Goal: Task Accomplishment & Management: Manage account settings

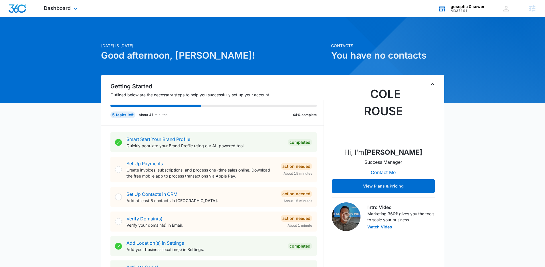
click at [474, 10] on div "M337161" at bounding box center [468, 11] width 34 height 4
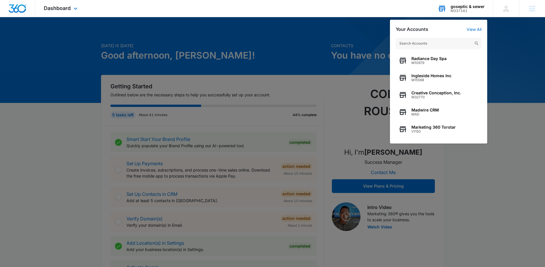
click at [458, 46] on input "text" at bounding box center [439, 43] width 86 height 11
type input "lewisville"
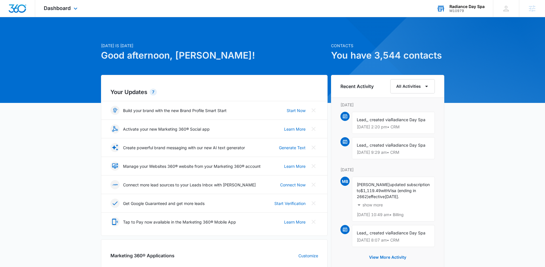
scroll to position [127, 0]
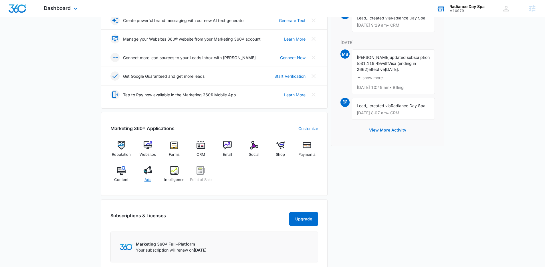
click at [148, 172] on img at bounding box center [148, 170] width 9 height 9
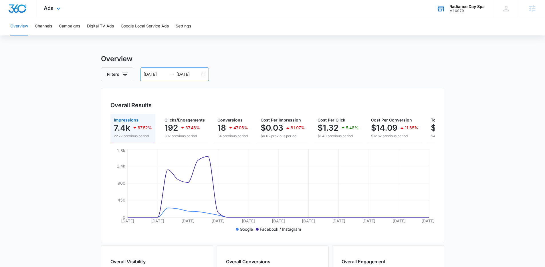
click at [151, 68] on div "07/21/2025 08/20/2025" at bounding box center [174, 75] width 69 height 14
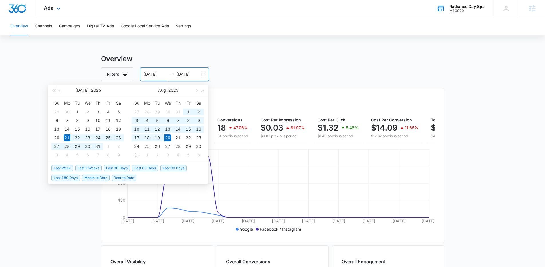
click at [151, 69] on div "07/21/2025 08/20/2025" at bounding box center [174, 75] width 69 height 14
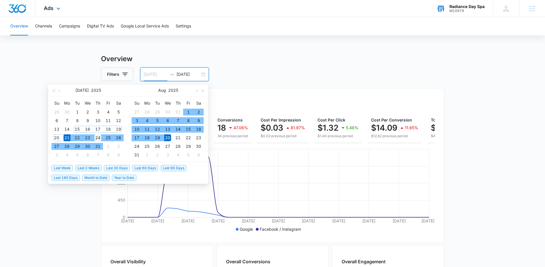
type input "07/24/2025"
click at [97, 140] on div "24" at bounding box center [97, 137] width 7 height 7
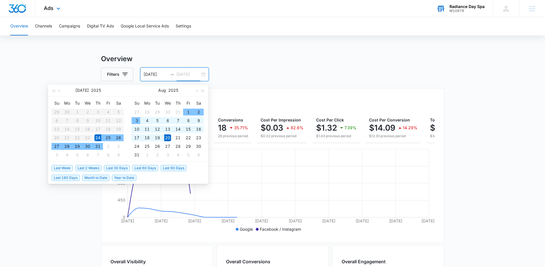
type input "08/20/2025"
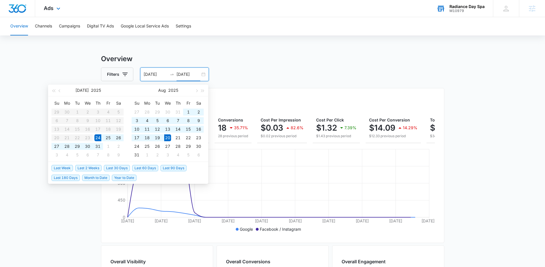
click at [497, 140] on main "Overview Filters 07/24/2025 08/20/2025 Overall Results Impressions 7.4k 59.76% …" at bounding box center [272, 259] width 545 height 411
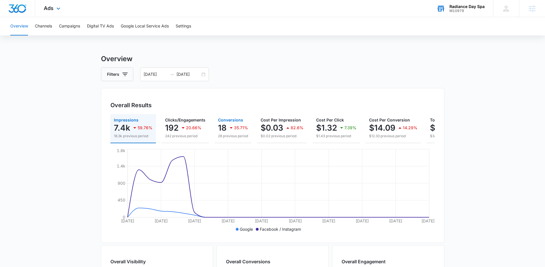
click at [230, 132] on div "35.71%" at bounding box center [238, 127] width 20 height 11
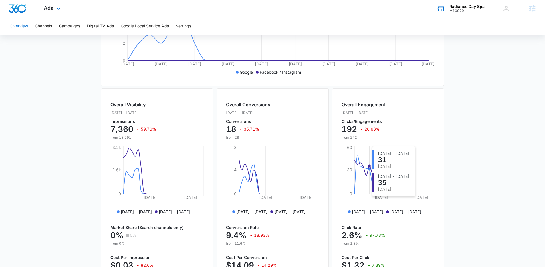
scroll to position [202, 0]
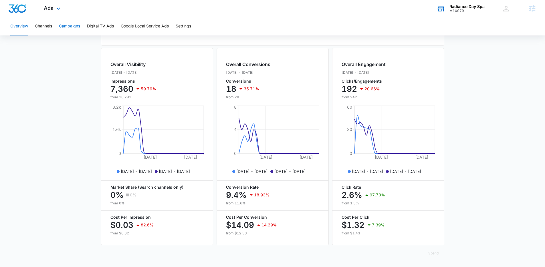
click at [67, 28] on button "Campaigns" at bounding box center [69, 26] width 21 height 18
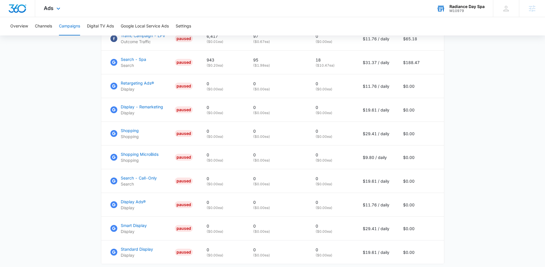
scroll to position [139, 0]
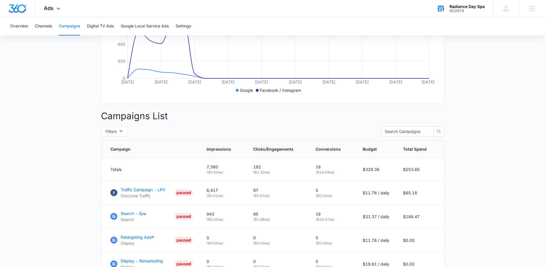
click at [466, 12] on div "M10979" at bounding box center [467, 11] width 35 height 4
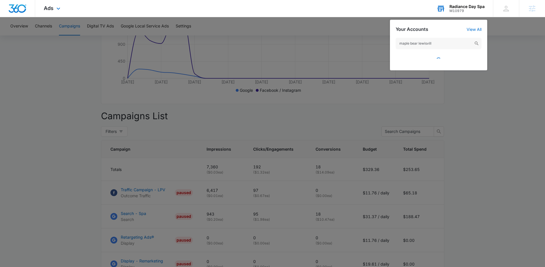
type input "maple bear lewisville"
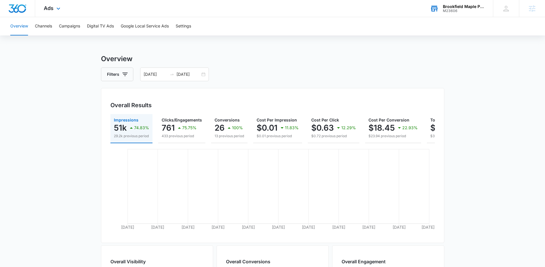
click at [461, 10] on div "M23606" at bounding box center [464, 11] width 42 height 4
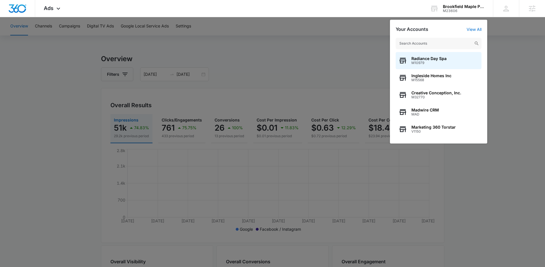
click at [458, 44] on input "text" at bounding box center [439, 43] width 86 height 11
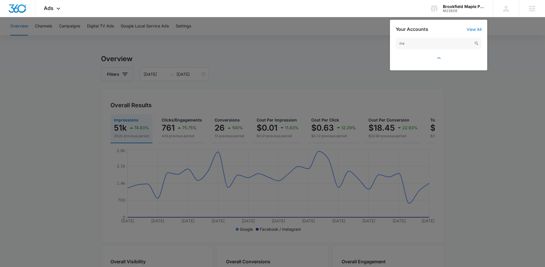
type input "m"
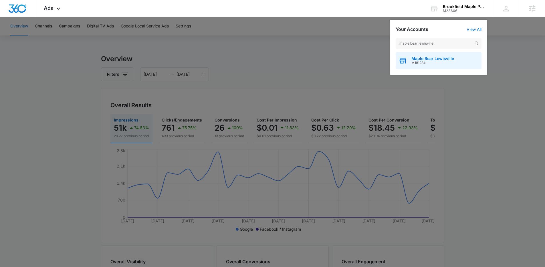
type input "maple bear lewisville"
click at [435, 59] on span "Maple Bear Lewisville" at bounding box center [432, 58] width 43 height 5
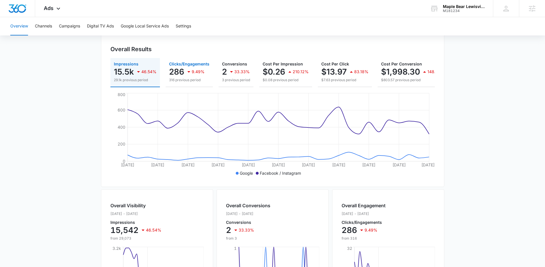
scroll to position [55, 0]
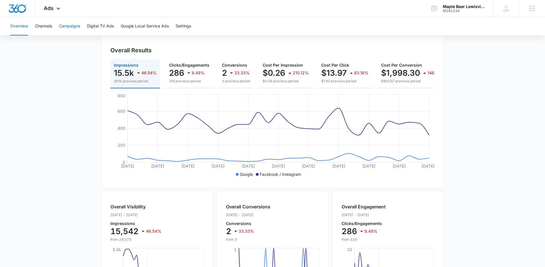
click at [77, 31] on button "Campaigns" at bounding box center [69, 26] width 21 height 18
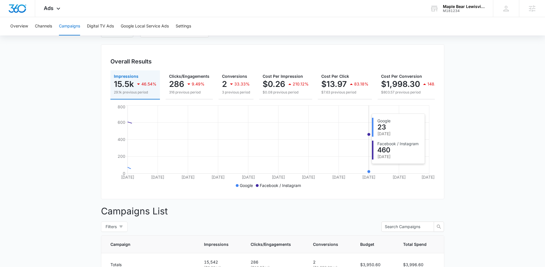
scroll to position [145, 0]
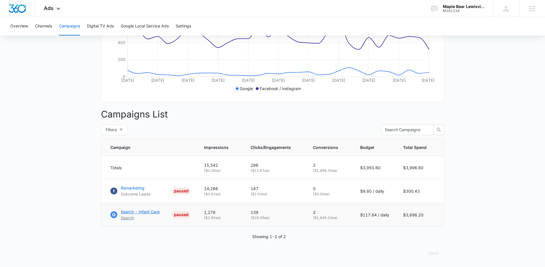
click at [136, 214] on p "Search - Infant Care" at bounding box center [140, 212] width 39 height 6
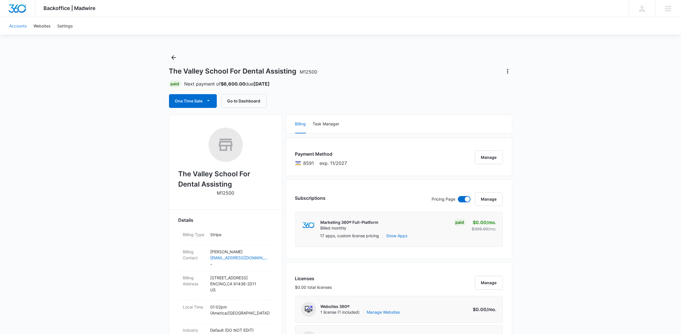
click at [21, 26] on link "Accounts" at bounding box center [18, 25] width 24 height 17
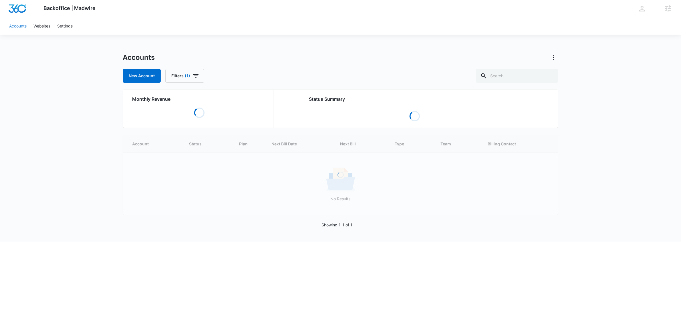
click at [21, 26] on link "Accounts" at bounding box center [18, 25] width 24 height 17
click at [525, 82] on input "text" at bounding box center [520, 76] width 83 height 14
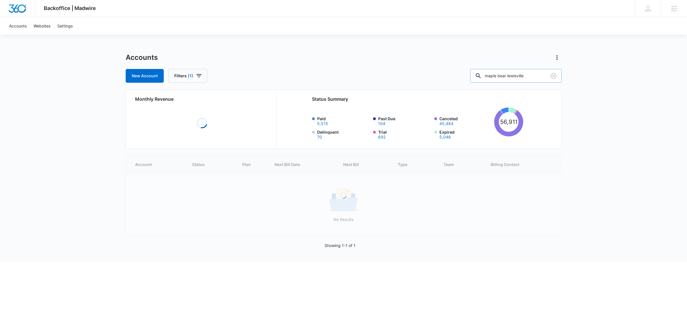
type input "maple bear lewisville"
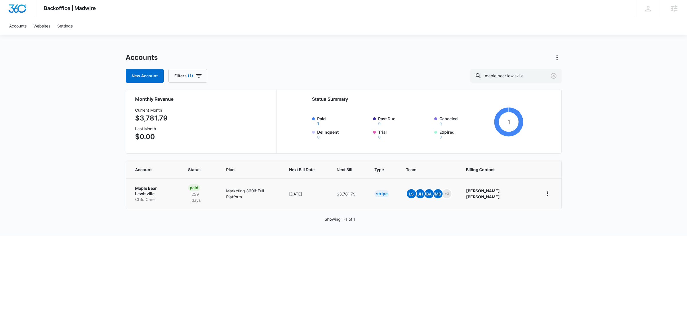
click at [144, 188] on p "Maple Bear Lewisville" at bounding box center [154, 190] width 39 height 11
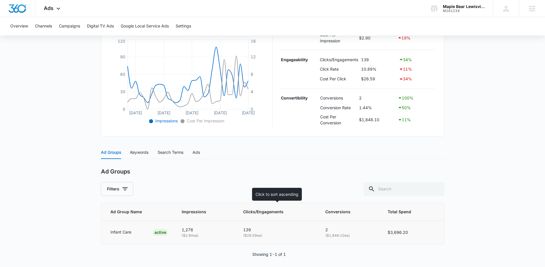
scroll to position [132, 0]
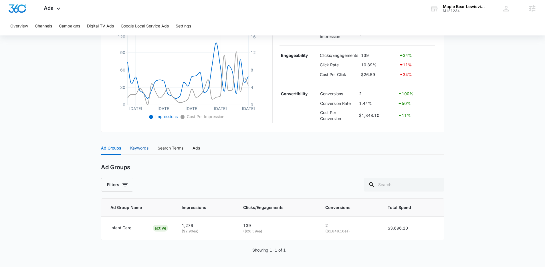
click at [137, 147] on div "Keywords" at bounding box center [139, 148] width 18 height 6
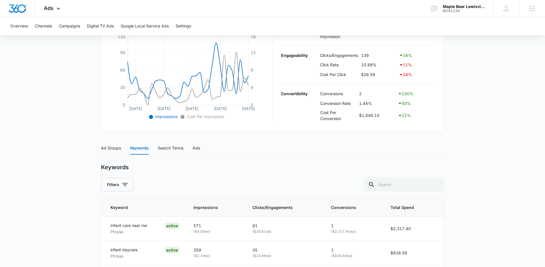
scroll to position [181, 0]
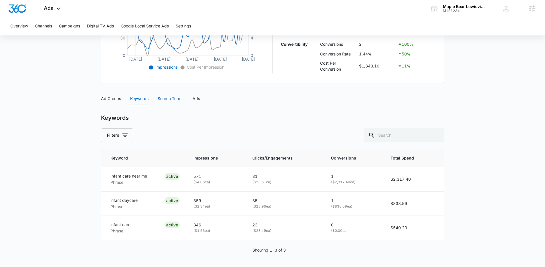
click at [173, 97] on div "Search Terms" at bounding box center [171, 99] width 26 height 6
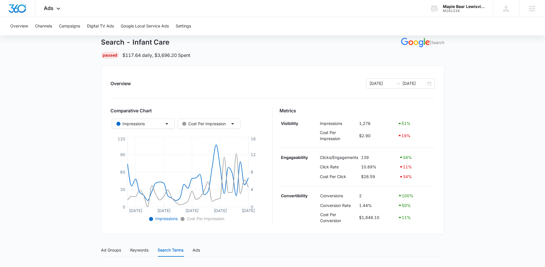
scroll to position [0, 0]
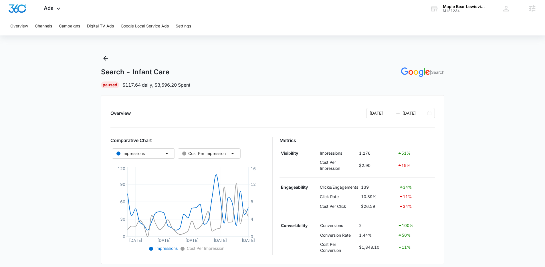
click at [83, 31] on div "Overview Channels Campaigns Digital TV Ads Google Local Service Ads Settings" at bounding box center [272, 26] width 531 height 18
click at [74, 25] on button "Campaigns" at bounding box center [69, 26] width 21 height 18
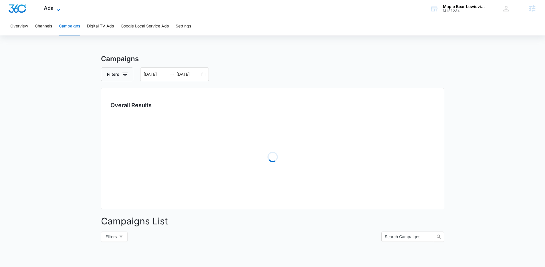
click at [50, 7] on span "Ads" at bounding box center [49, 8] width 10 height 6
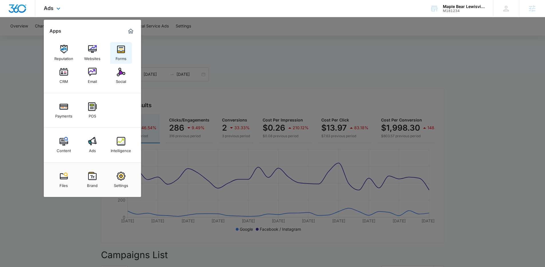
click at [121, 54] on div "Forms" at bounding box center [121, 57] width 11 height 7
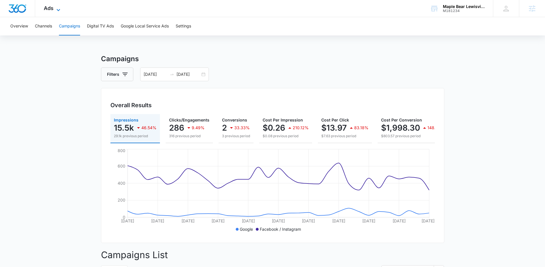
click at [57, 11] on icon at bounding box center [58, 10] width 7 height 7
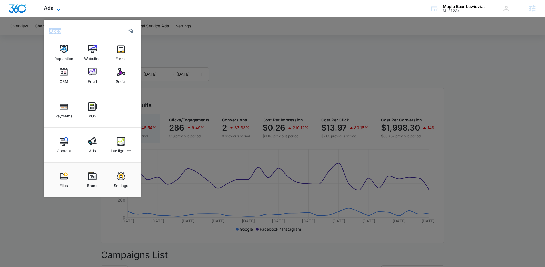
click at [57, 11] on icon at bounding box center [58, 10] width 7 height 7
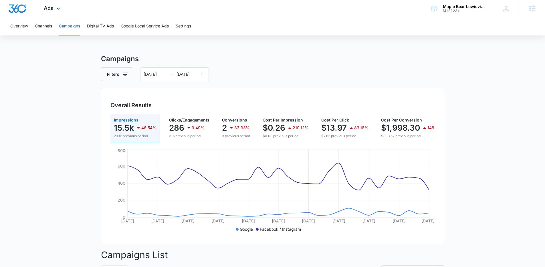
click at [64, 9] on div "Ads Apps Reputation Websites Forms CRM Email Social Payments POS Content Ads In…" at bounding box center [52, 8] width 35 height 17
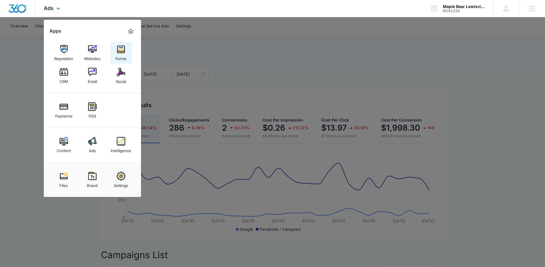
click at [123, 55] on div "Forms" at bounding box center [121, 57] width 11 height 7
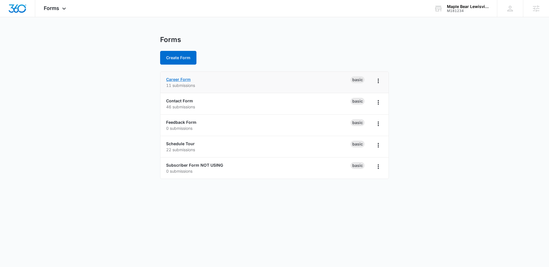
click at [174, 79] on link "Career Form" at bounding box center [178, 79] width 25 height 5
click at [181, 103] on link "Contact Form" at bounding box center [177, 100] width 27 height 5
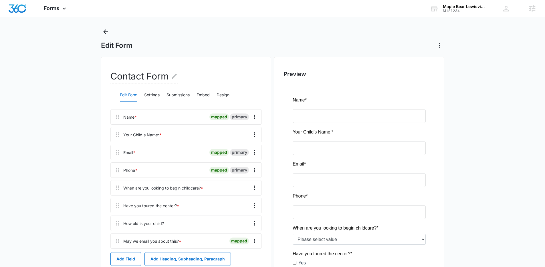
scroll to position [9, 0]
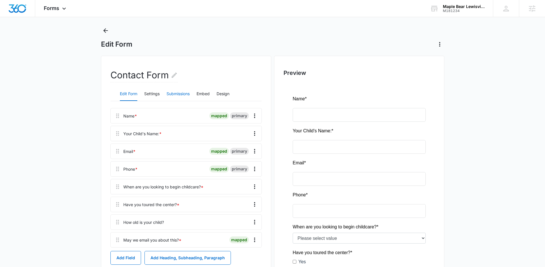
click at [169, 94] on button "Submissions" at bounding box center [178, 94] width 23 height 14
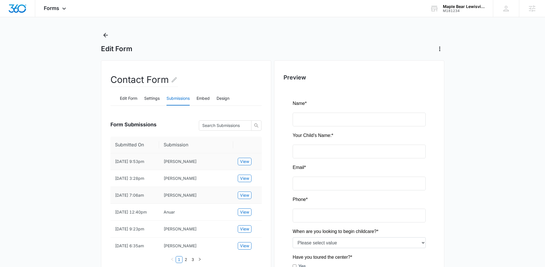
scroll to position [3, 0]
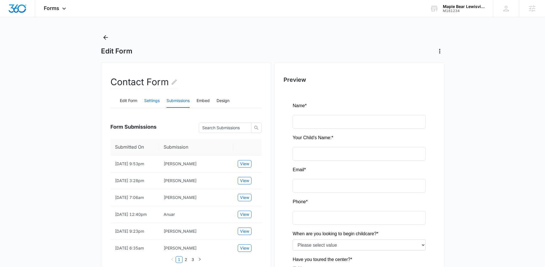
click at [152, 97] on button "Settings" at bounding box center [151, 101] width 15 height 14
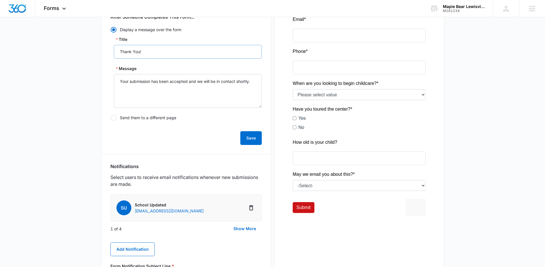
scroll to position [230, 0]
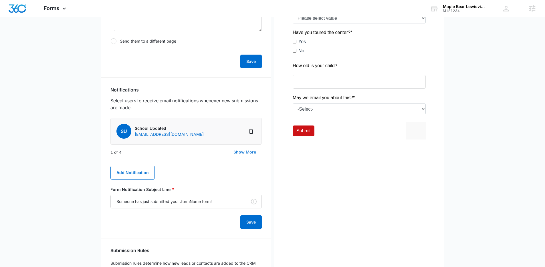
click at [242, 153] on button "Show More" at bounding box center [245, 152] width 34 height 14
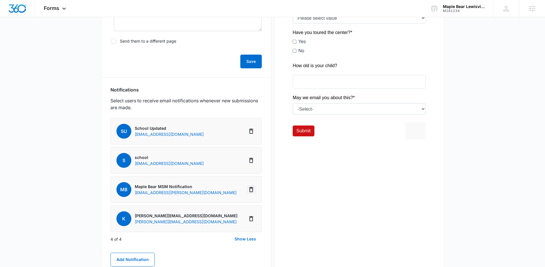
click at [251, 187] on icon "Delete Notification" at bounding box center [251, 189] width 4 height 5
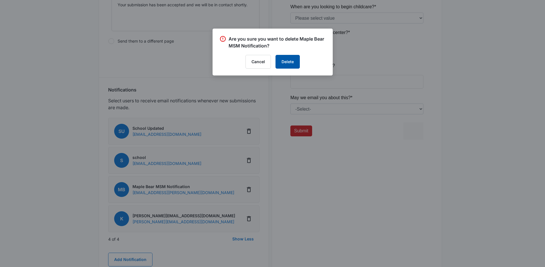
click at [290, 63] on button "Delete" at bounding box center [288, 62] width 24 height 14
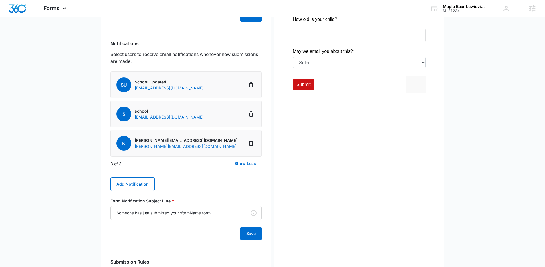
scroll to position [345, 0]
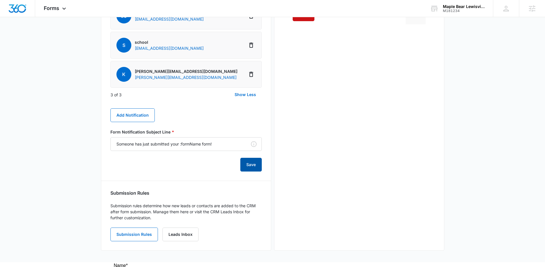
click at [246, 167] on button "Save" at bounding box center [250, 165] width 21 height 14
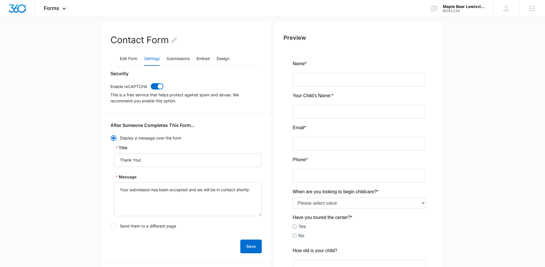
scroll to position [0, 0]
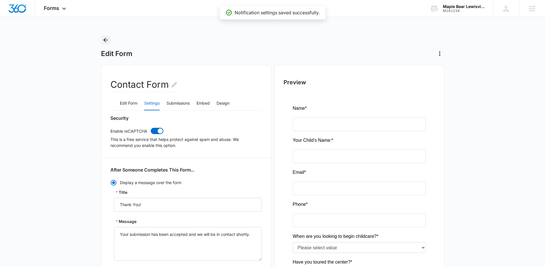
click at [104, 35] on button "Back" at bounding box center [105, 39] width 9 height 9
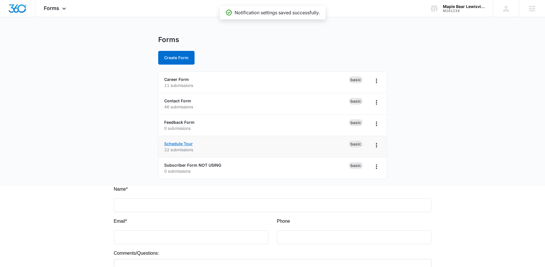
click at [179, 145] on link "Schedule Tour" at bounding box center [178, 143] width 29 height 5
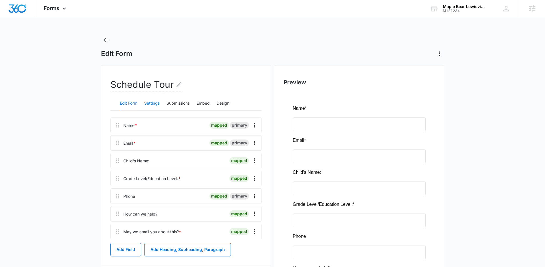
click at [158, 103] on button "Settings" at bounding box center [151, 104] width 15 height 14
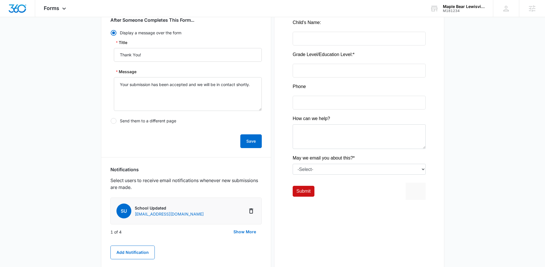
scroll to position [242, 0]
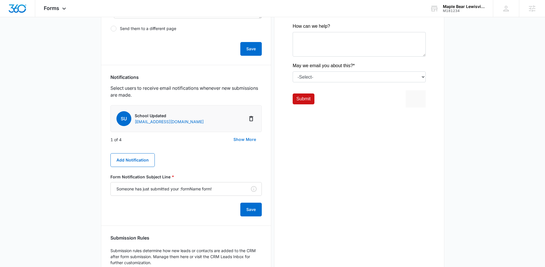
click at [239, 138] on button "Show More" at bounding box center [245, 140] width 34 height 14
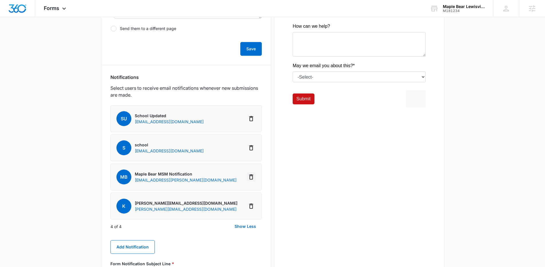
click at [251, 178] on icon "Delete Notification" at bounding box center [251, 177] width 7 height 7
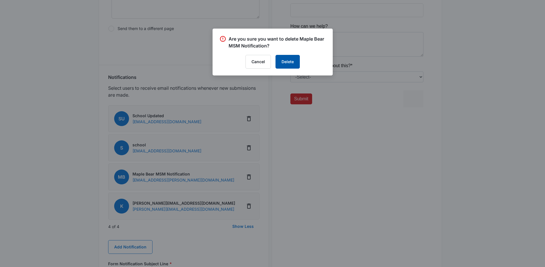
click at [289, 64] on button "Delete" at bounding box center [288, 62] width 24 height 14
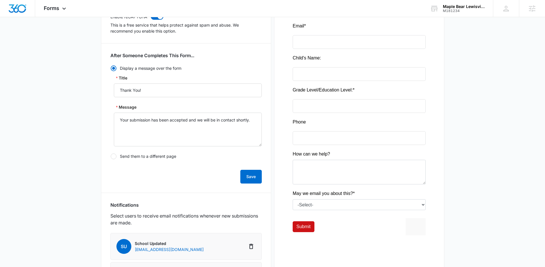
scroll to position [0, 0]
